Goal: Download file/media

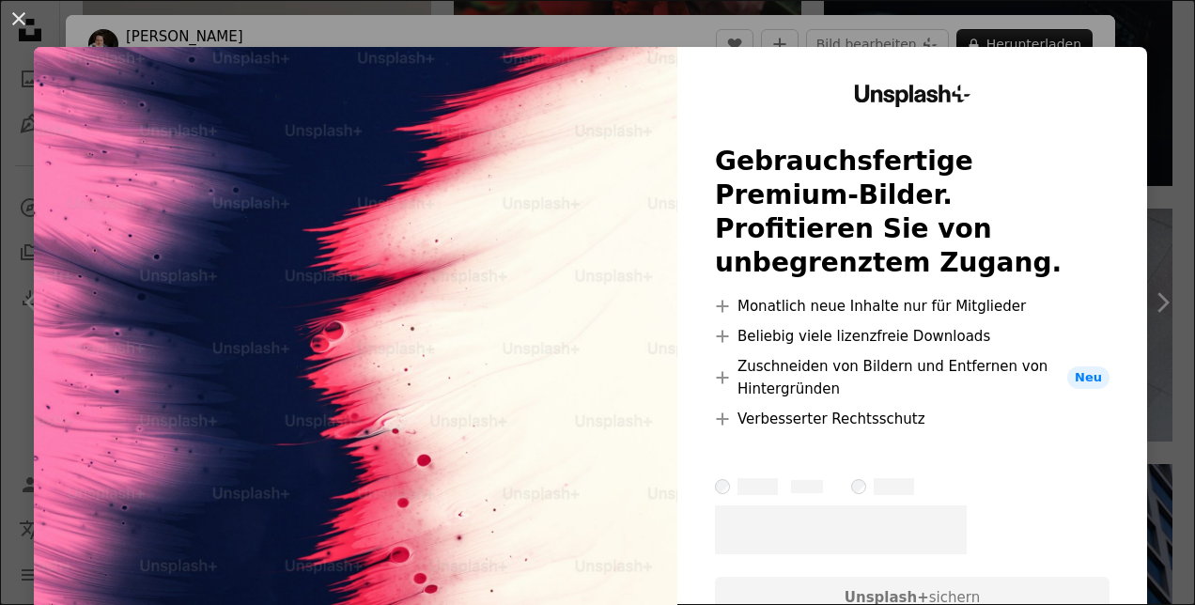
scroll to position [30861, 0]
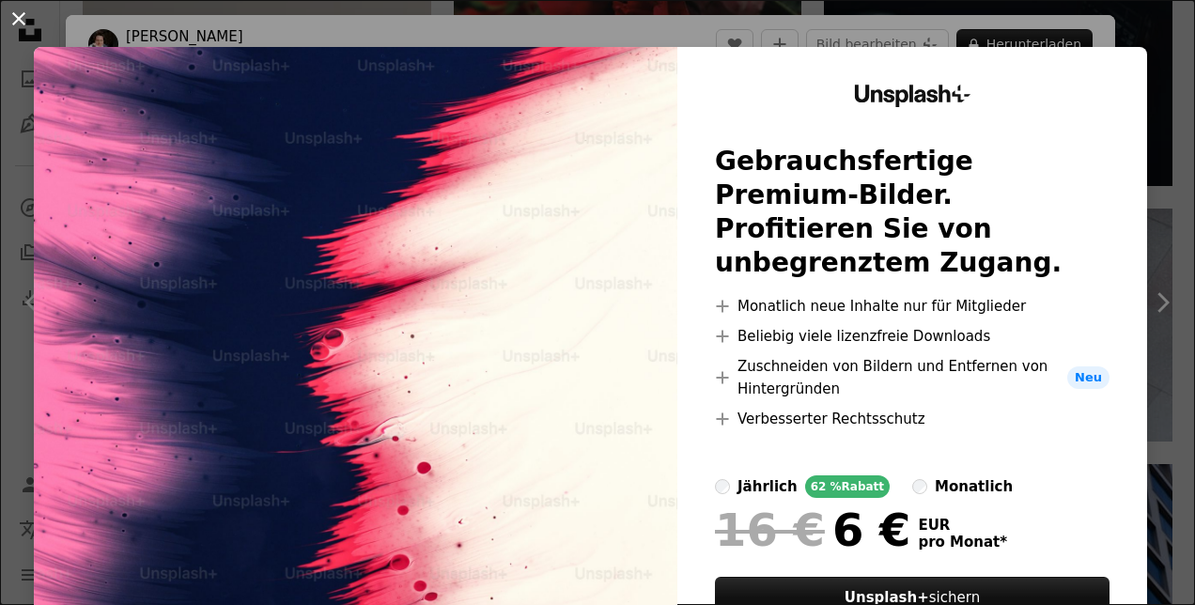
click at [24, 17] on button "An X shape" at bounding box center [19, 19] width 23 height 23
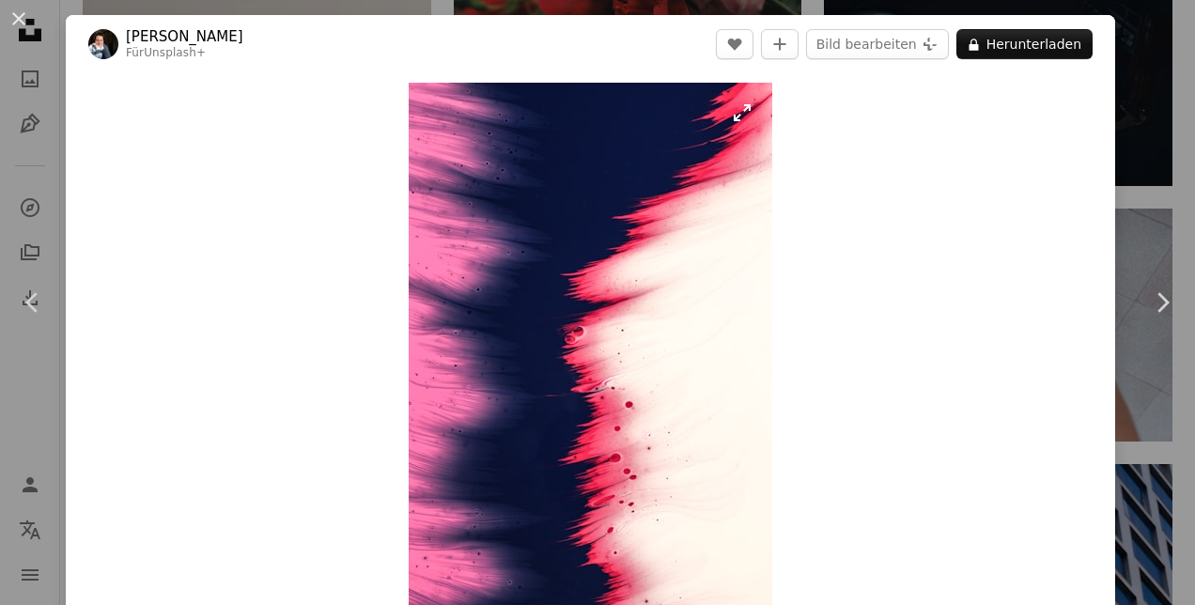
scroll to position [376, 0]
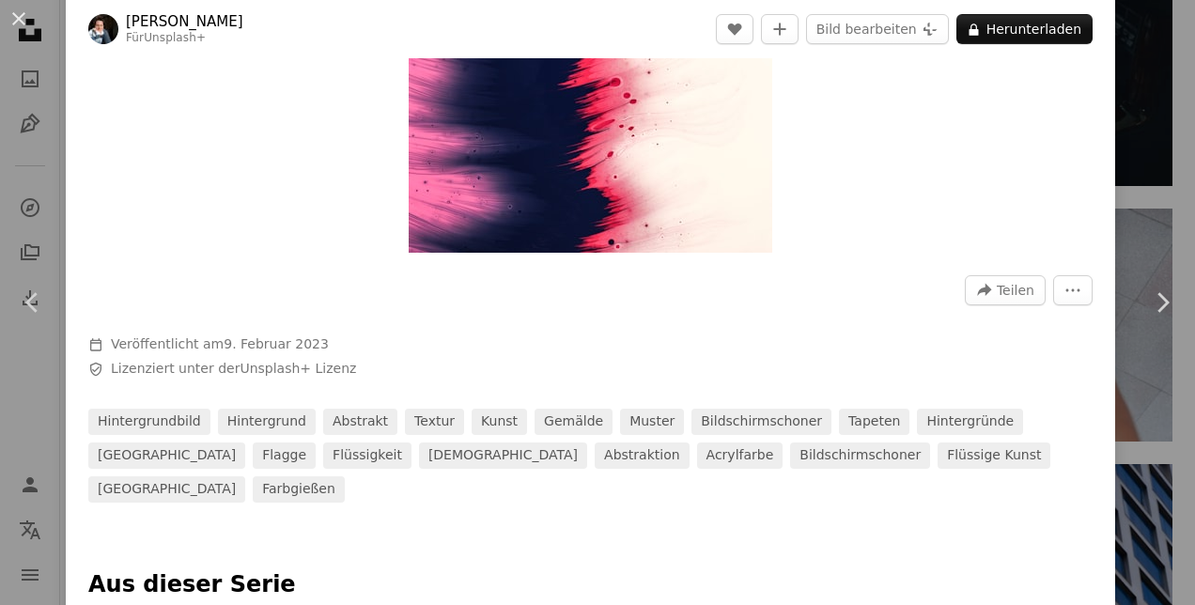
drag, startPoint x: 593, startPoint y: 349, endPoint x: 530, endPoint y: 251, distance: 117.0
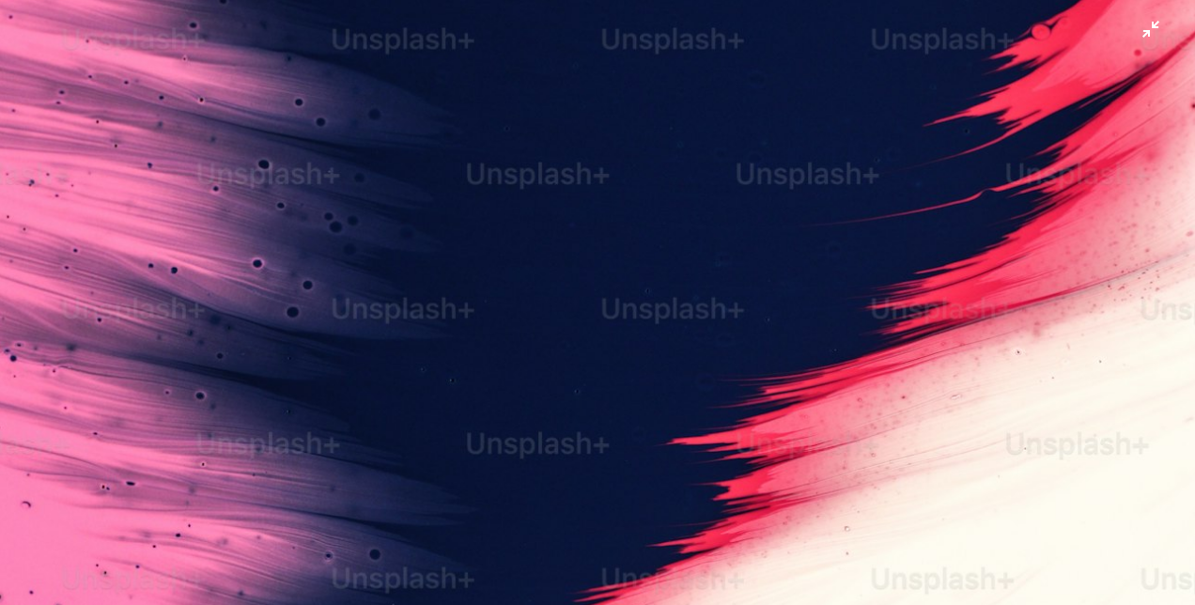
scroll to position [574, 0]
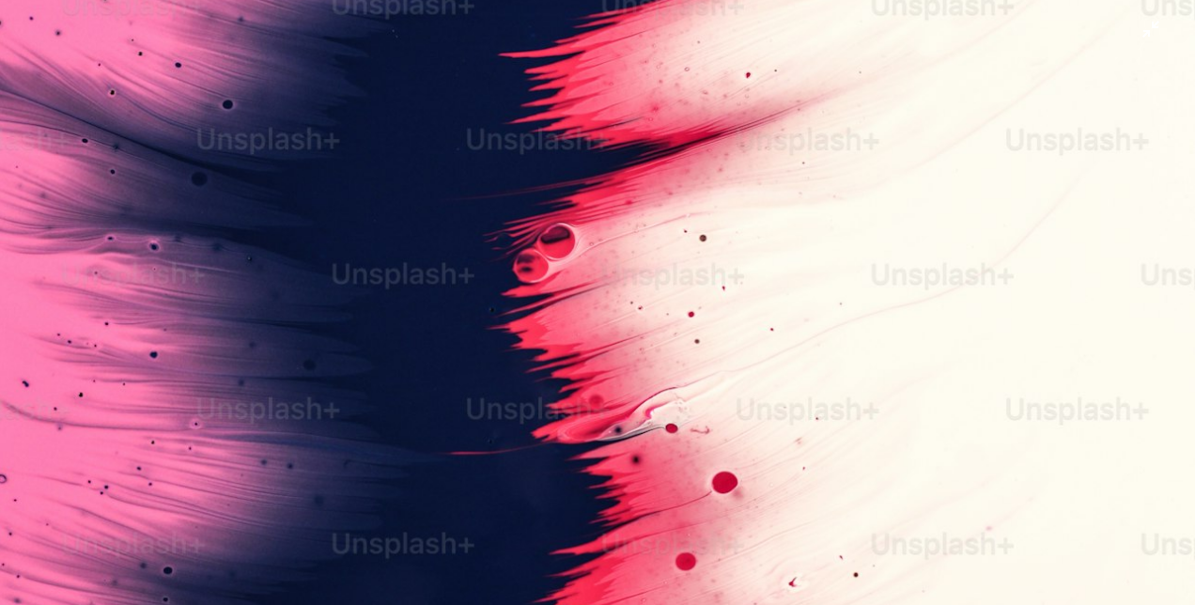
click at [537, 239] on img "Dieses Bild herauszoomen" at bounding box center [597, 322] width 1197 height 1794
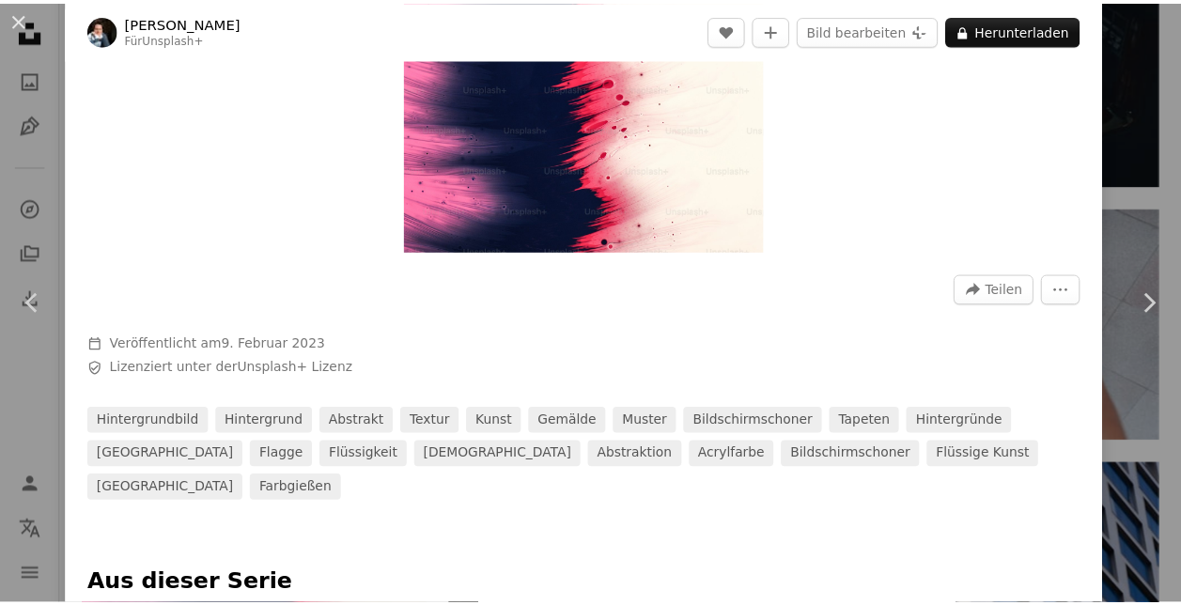
scroll to position [83, 0]
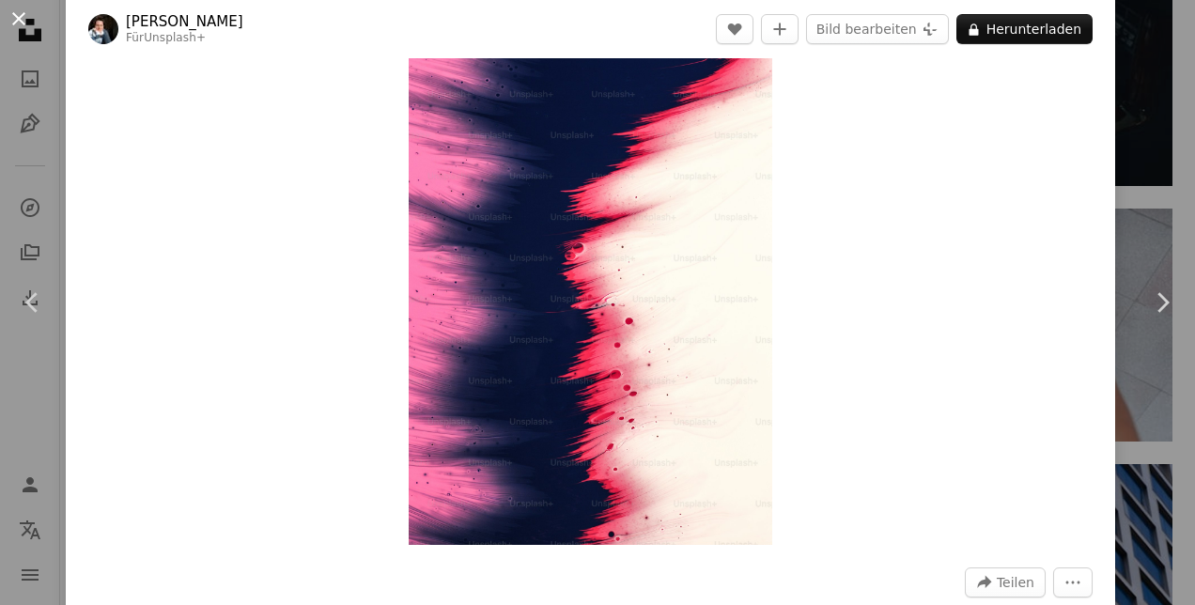
click at [22, 16] on button "An X shape" at bounding box center [19, 19] width 23 height 23
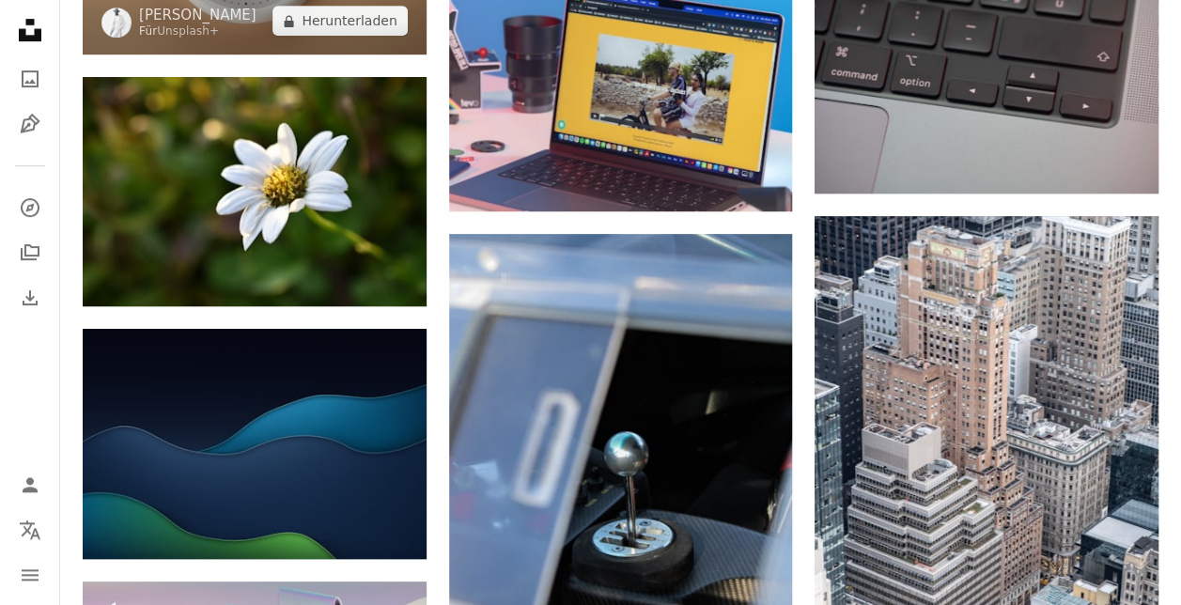
scroll to position [36214, 0]
